Goal: Task Accomplishment & Management: Complete application form

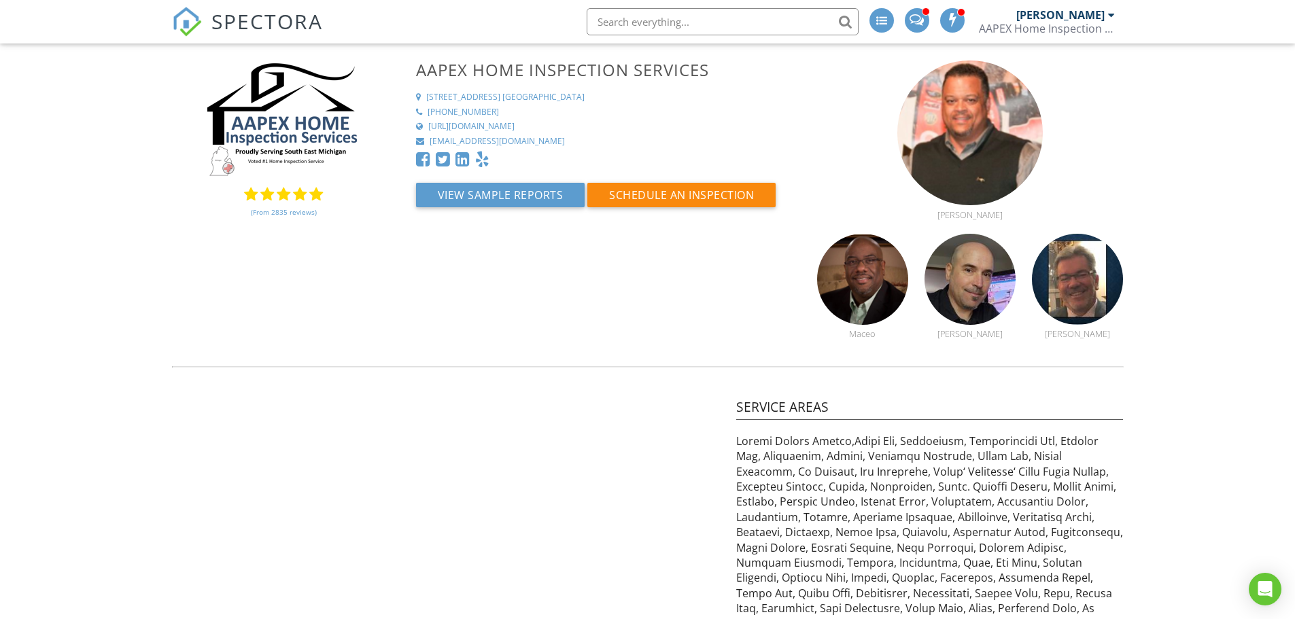
click at [186, 24] on img at bounding box center [187, 22] width 30 height 30
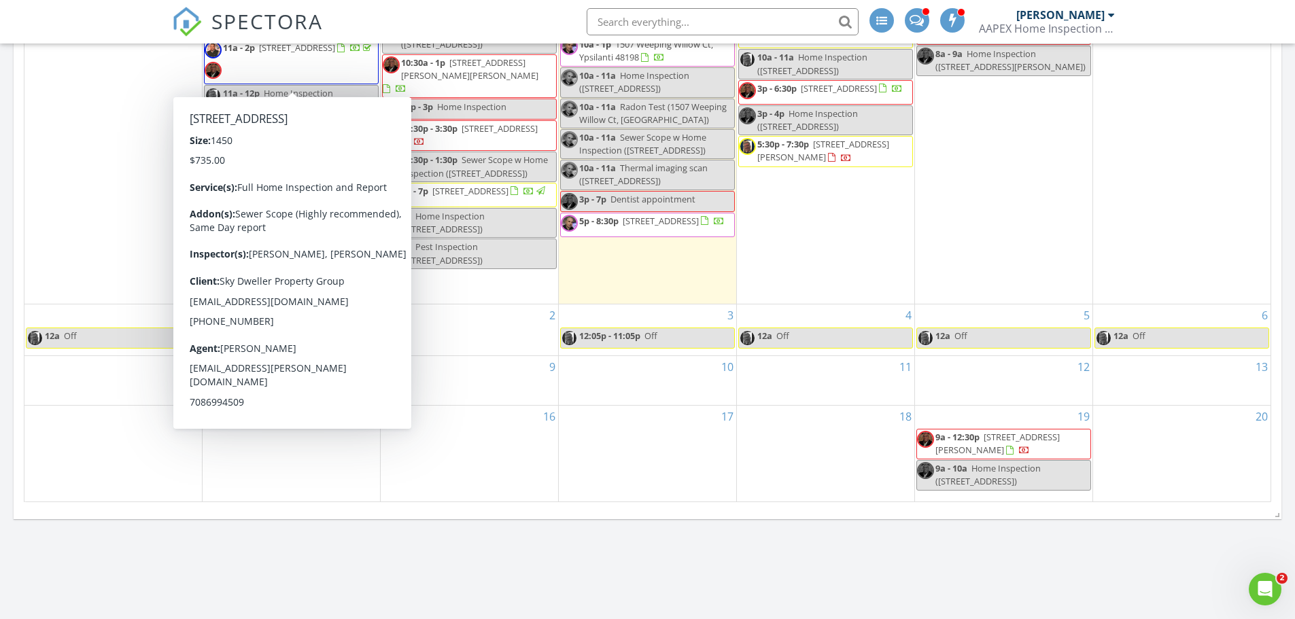
scroll to position [816, 0]
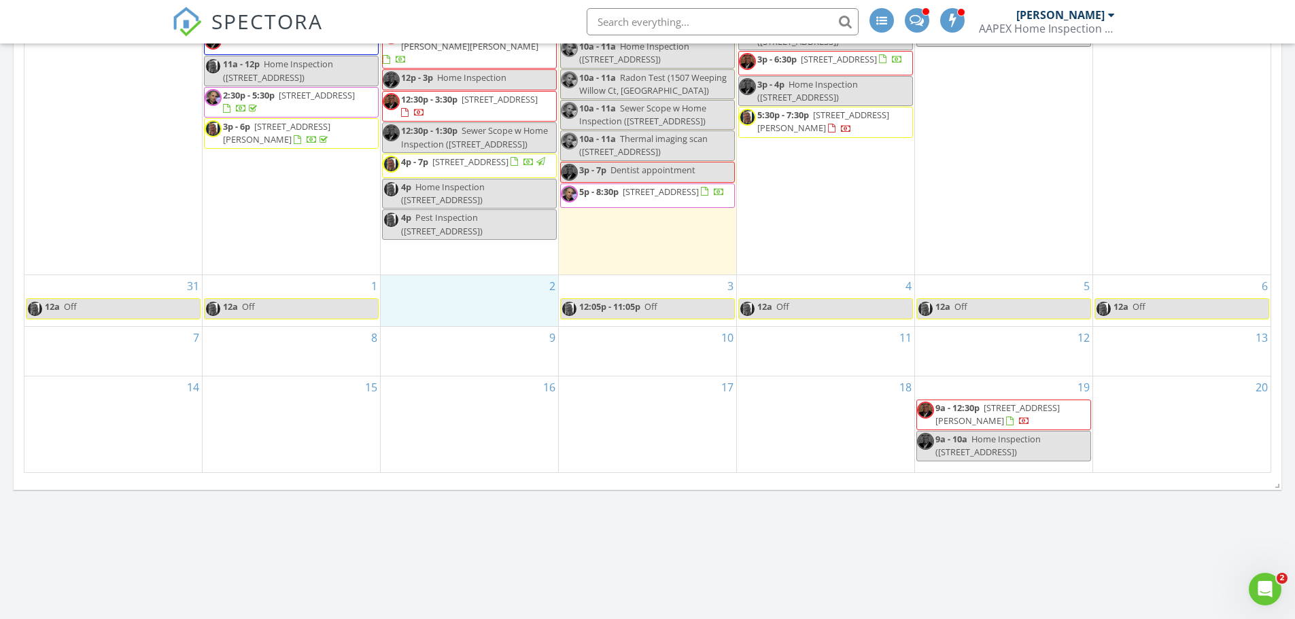
click at [435, 294] on div "2" at bounding box center [469, 300] width 177 height 51
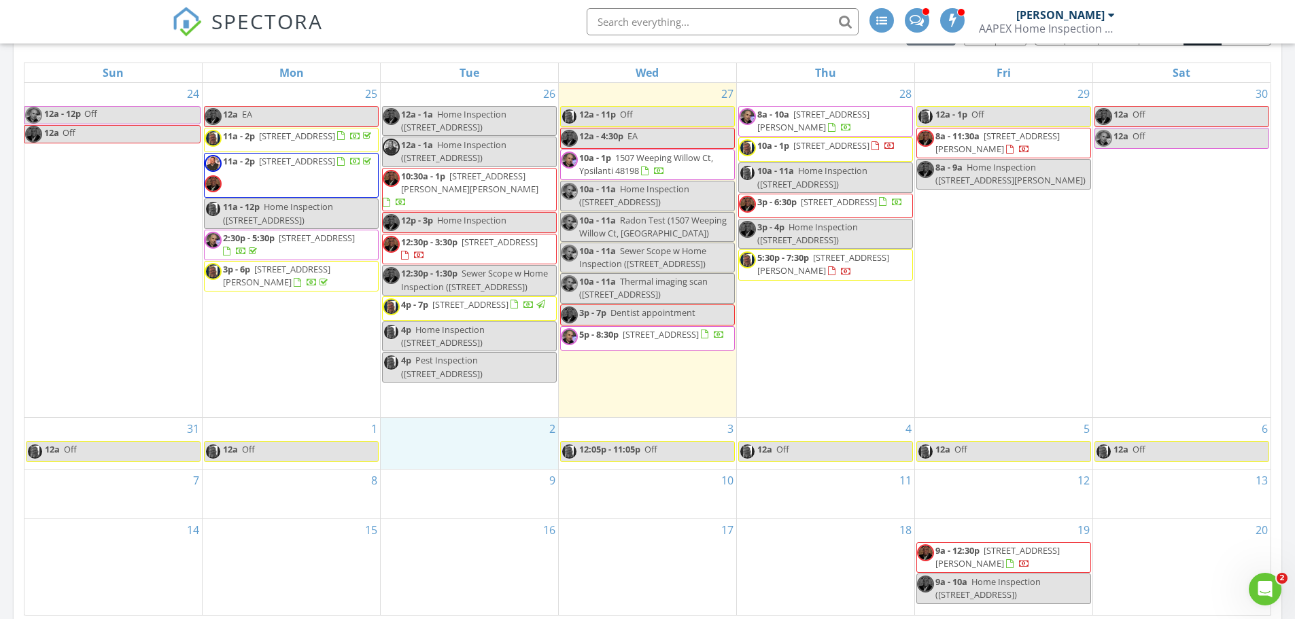
scroll to position [680, 0]
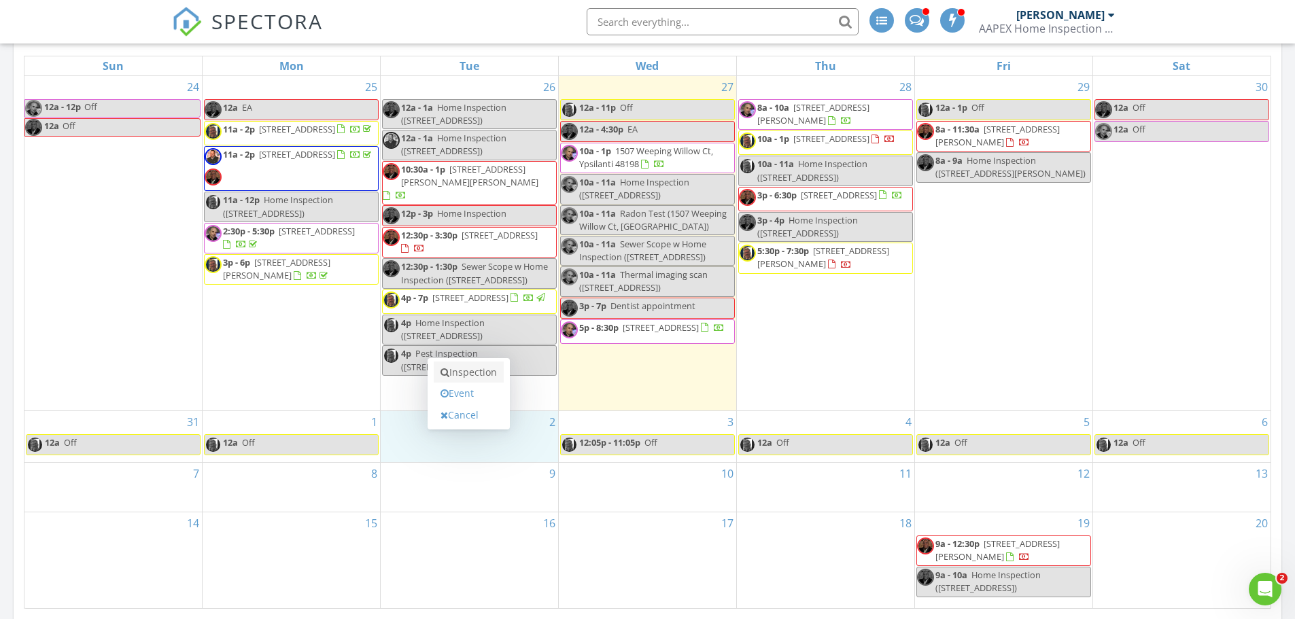
click at [470, 379] on link "Inspection" at bounding box center [469, 373] width 70 height 22
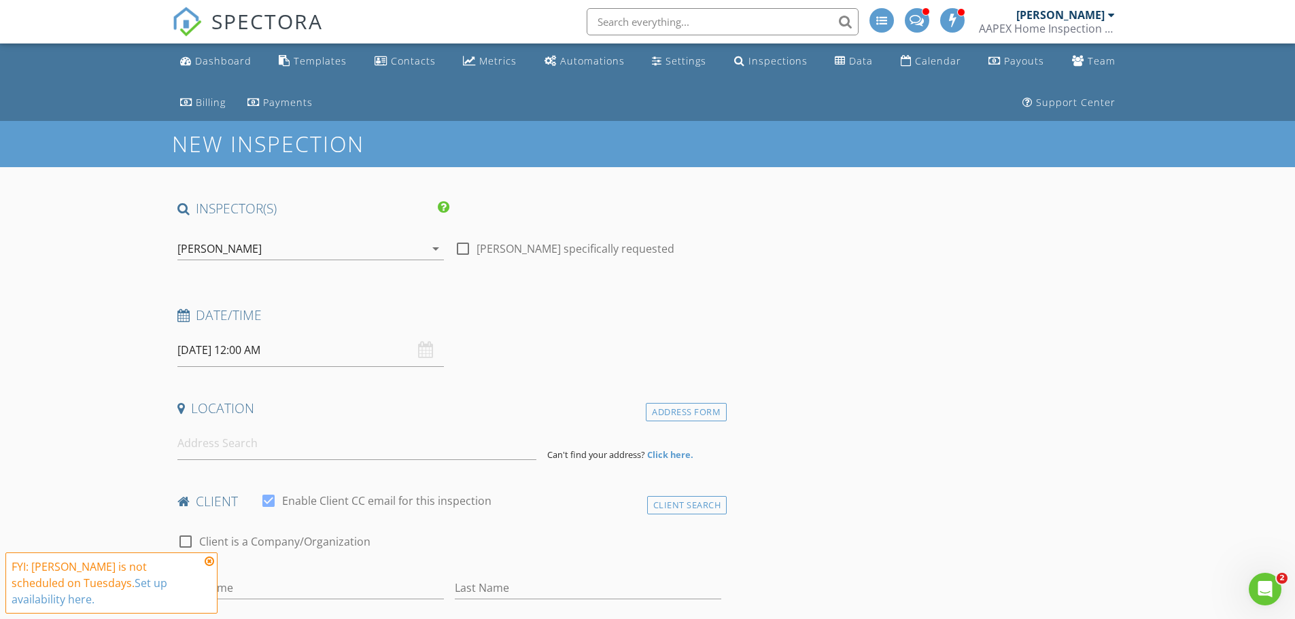
click at [275, 350] on input "09/02/2025 12:00 AM" at bounding box center [310, 350] width 267 height 33
click at [702, 334] on div "Date/Time 09/02/2025 12:00 AM" at bounding box center [449, 337] width 555 height 61
